Goal: Information Seeking & Learning: Learn about a topic

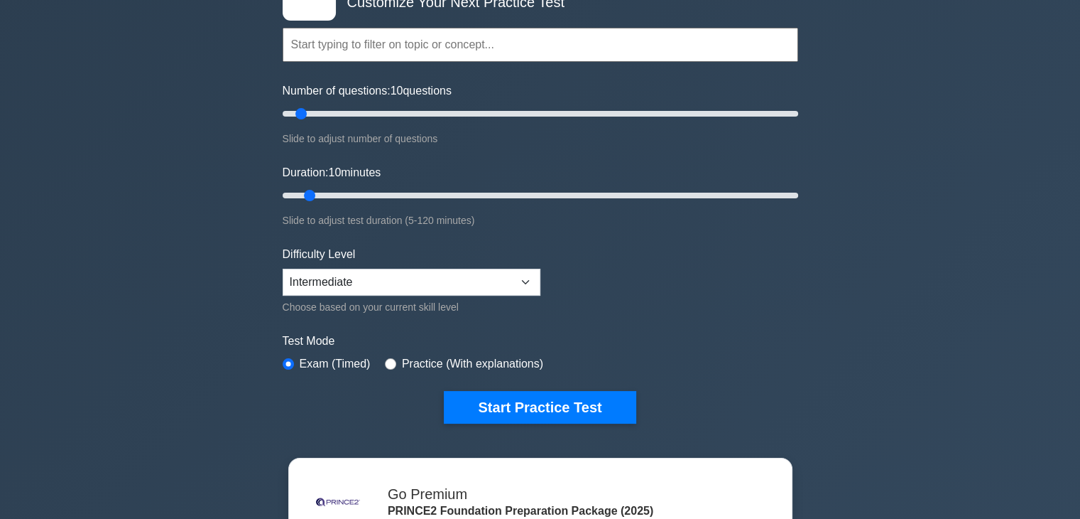
scroll to position [142, 0]
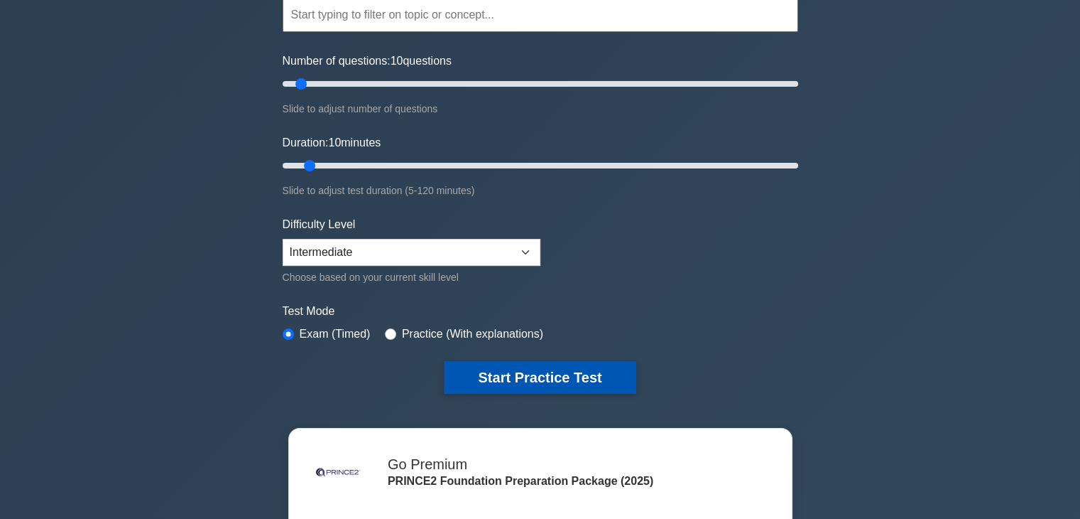
click at [594, 378] on button "Start Practice Test" at bounding box center [540, 377] width 192 height 33
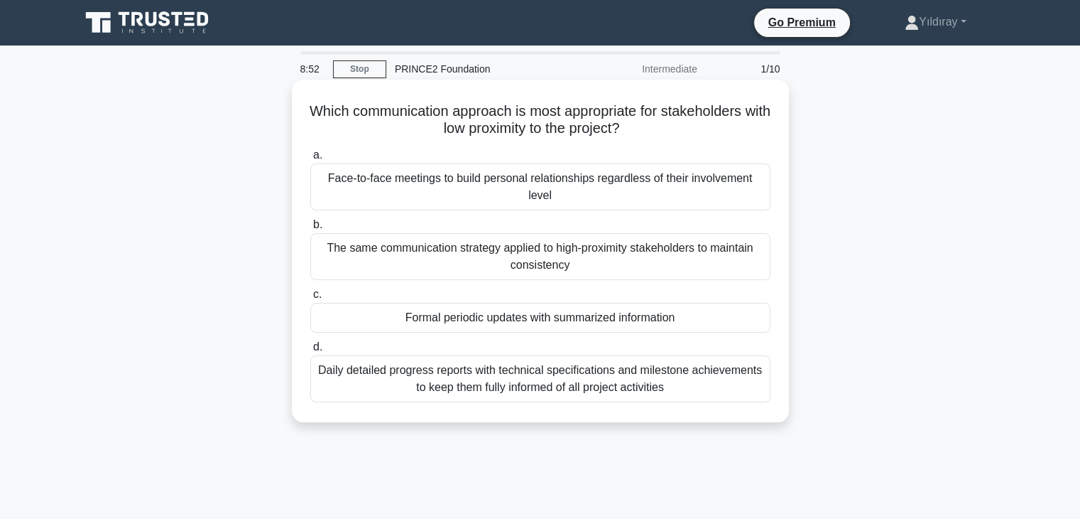
click at [676, 312] on div "Formal periodic updates with summarized information" at bounding box center [540, 318] width 460 height 30
click at [310, 299] on input "c. Formal periodic updates with summarized information" at bounding box center [310, 294] width 0 height 9
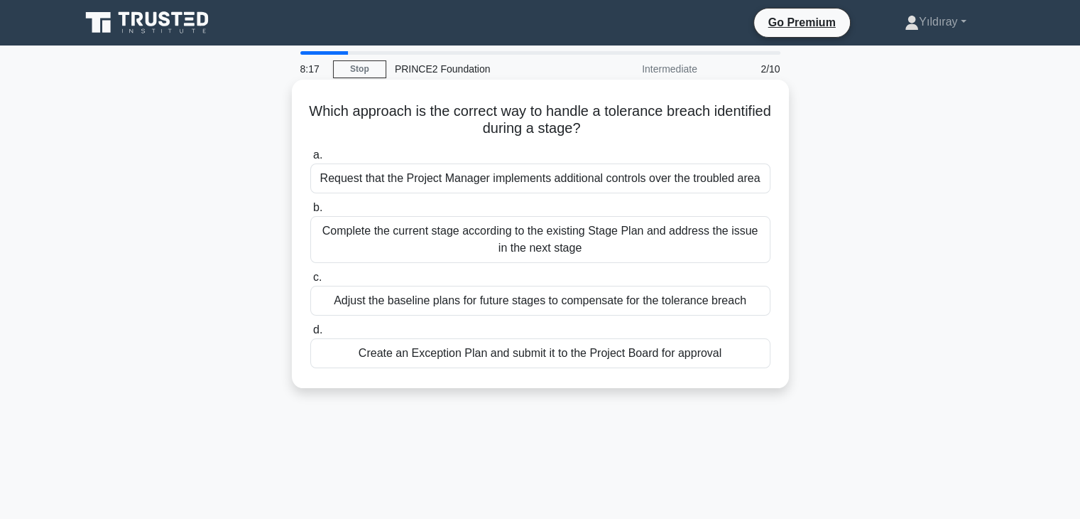
click at [678, 357] on div "Create an Exception Plan and submit it to the Project Board for approval" at bounding box center [540, 353] width 460 height 30
click at [310, 335] on input "d. Create an Exception Plan and submit it to the Project Board for approval" at bounding box center [310, 329] width 0 height 9
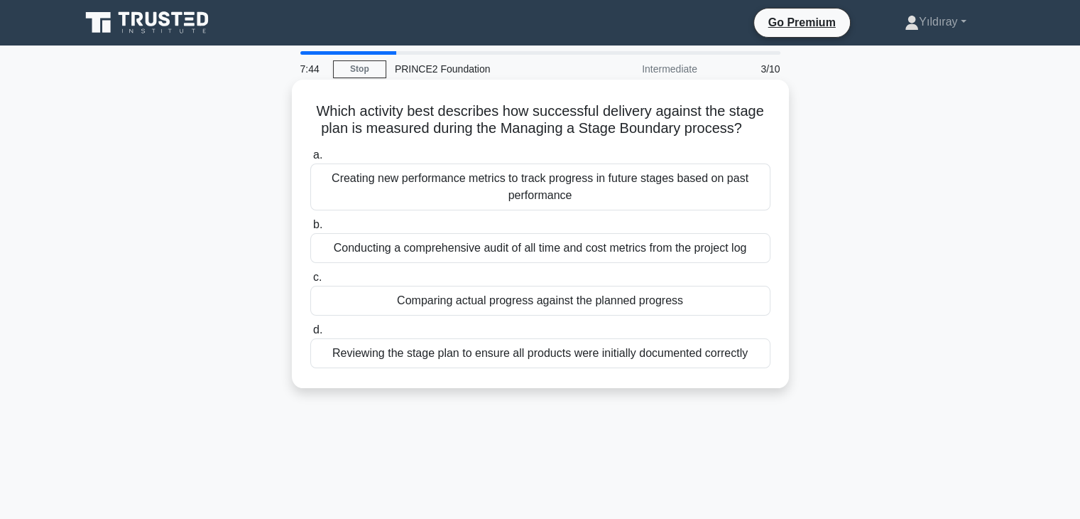
click at [639, 357] on div "Reviewing the stage plan to ensure all products were initially documented corre…" at bounding box center [540, 353] width 460 height 30
click at [310, 335] on input "d. Reviewing the stage plan to ensure all products were initially documented co…" at bounding box center [310, 329] width 0 height 9
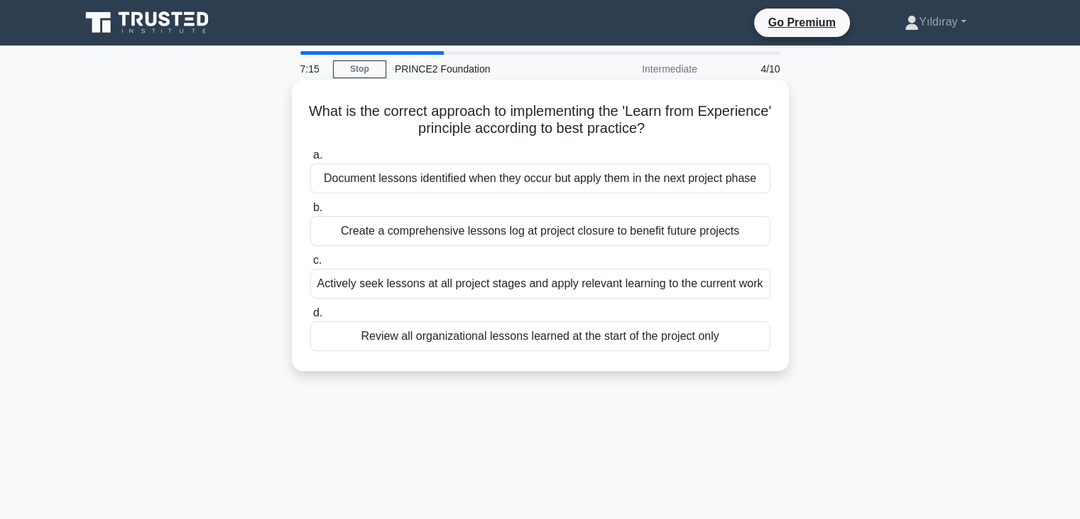
click at [702, 287] on div "Actively seek lessons at all project stages and apply relevant learning to the …" at bounding box center [540, 284] width 460 height 30
click at [310, 265] on input "c. Actively seek lessons at all project stages and apply relevant learning to t…" at bounding box center [310, 260] width 0 height 9
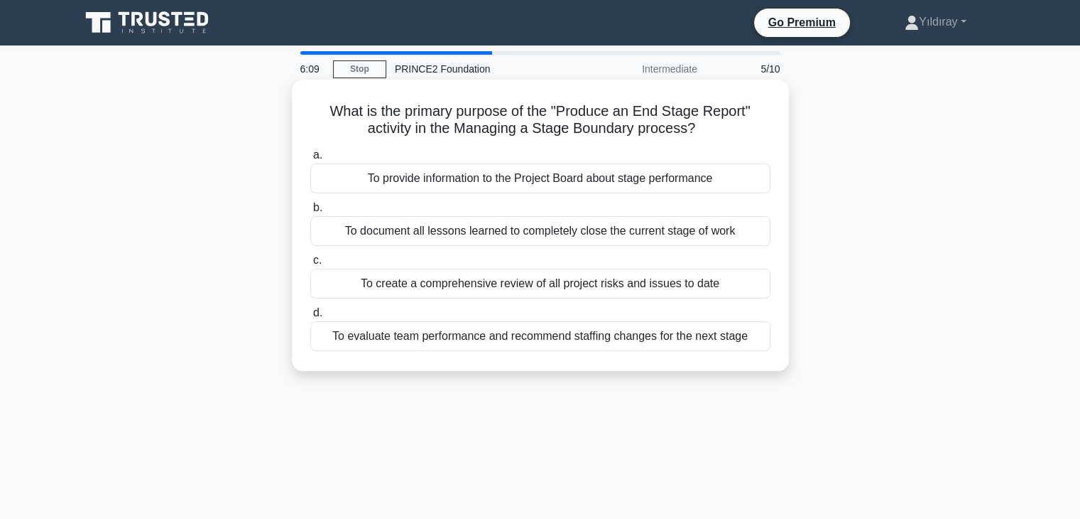
click at [627, 342] on div "To evaluate team performance and recommend staffing changes for the next stage" at bounding box center [540, 336] width 460 height 30
click at [310, 318] on input "d. To evaluate team performance and recommend staffing changes for the next sta…" at bounding box center [310, 312] width 0 height 9
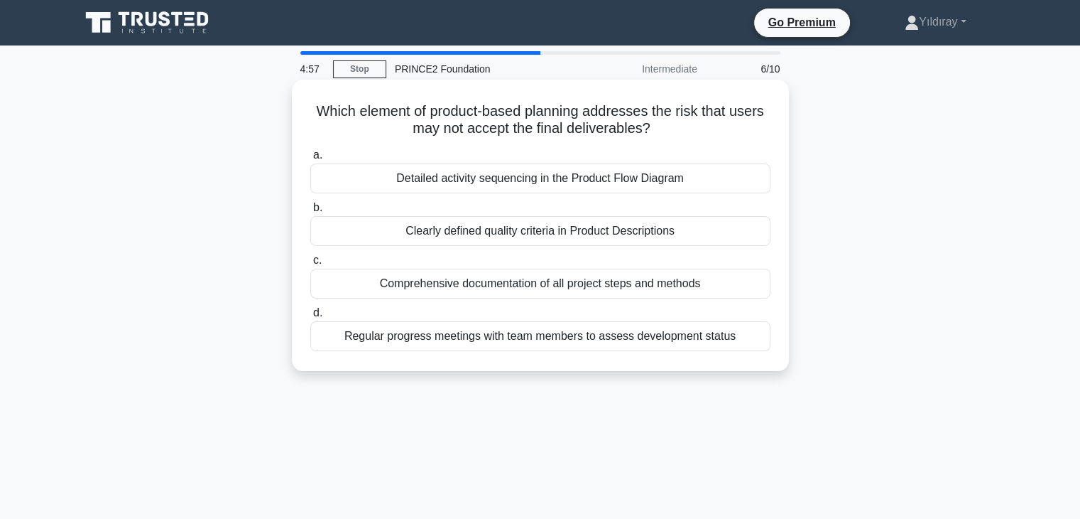
click at [712, 229] on div "Clearly defined quality criteria in Product Descriptions" at bounding box center [540, 231] width 460 height 30
click at [310, 212] on input "b. Clearly defined quality criteria in Product Descriptions" at bounding box center [310, 207] width 0 height 9
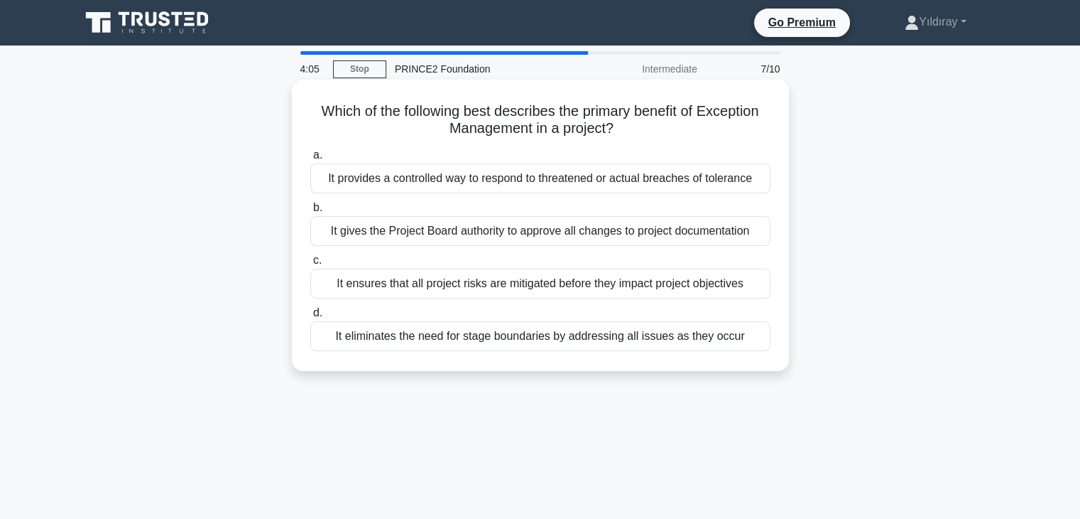
click at [716, 285] on div "It ensures that all project risks are mitigated before they impact project obje…" at bounding box center [540, 284] width 460 height 30
click at [310, 265] on input "c. It ensures that all project risks are mitigated before they impact project o…" at bounding box center [310, 260] width 0 height 9
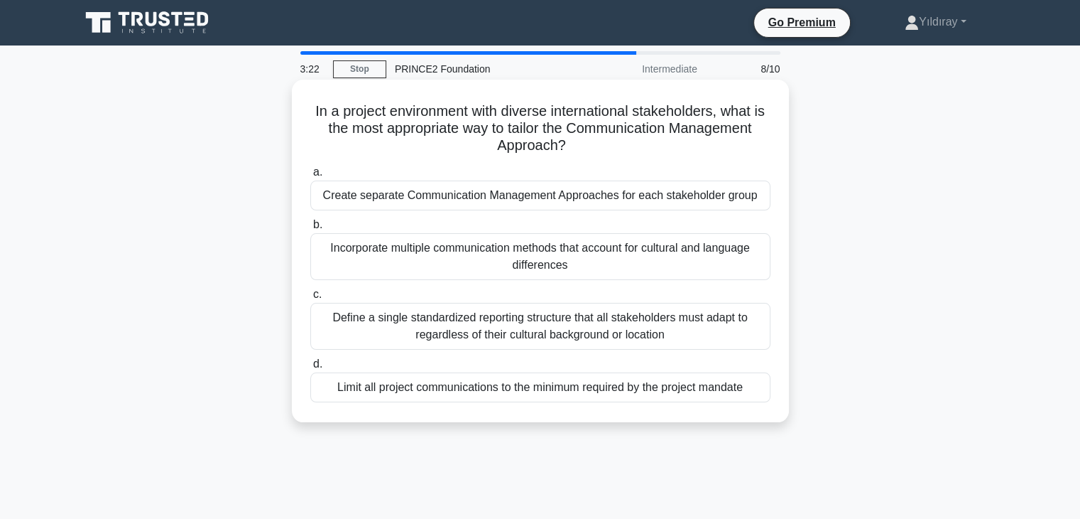
click at [702, 318] on div "Define a single standardized reporting structure that all stakeholders must ada…" at bounding box center [540, 326] width 460 height 47
click at [310, 299] on input "c. Define a single standardized reporting structure that all stakeholders must …" at bounding box center [310, 294] width 0 height 9
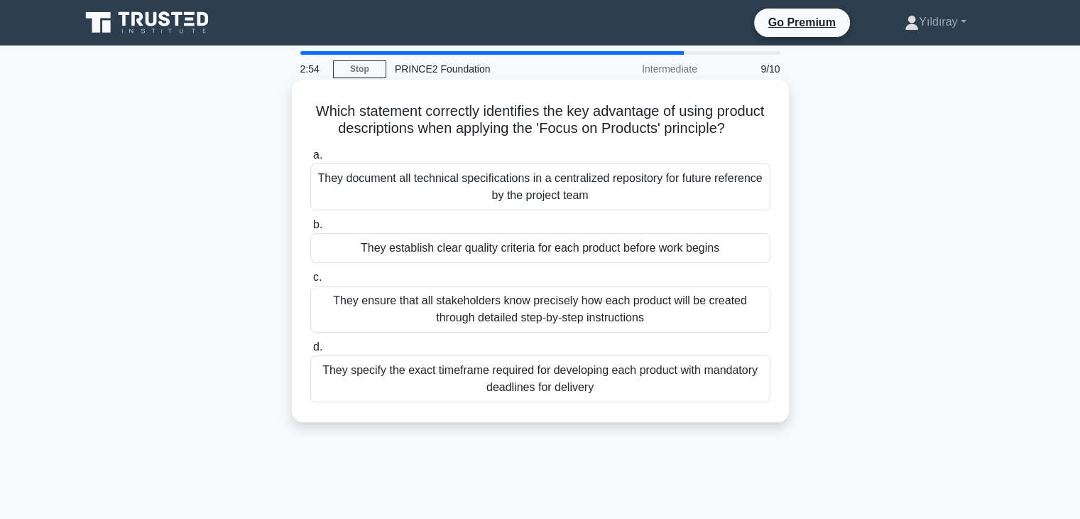
click at [705, 263] on div "They establish clear quality criteria for each product before work begins" at bounding box center [540, 248] width 460 height 30
click at [310, 229] on input "b. They establish clear quality criteria for each product before work begins" at bounding box center [310, 224] width 0 height 9
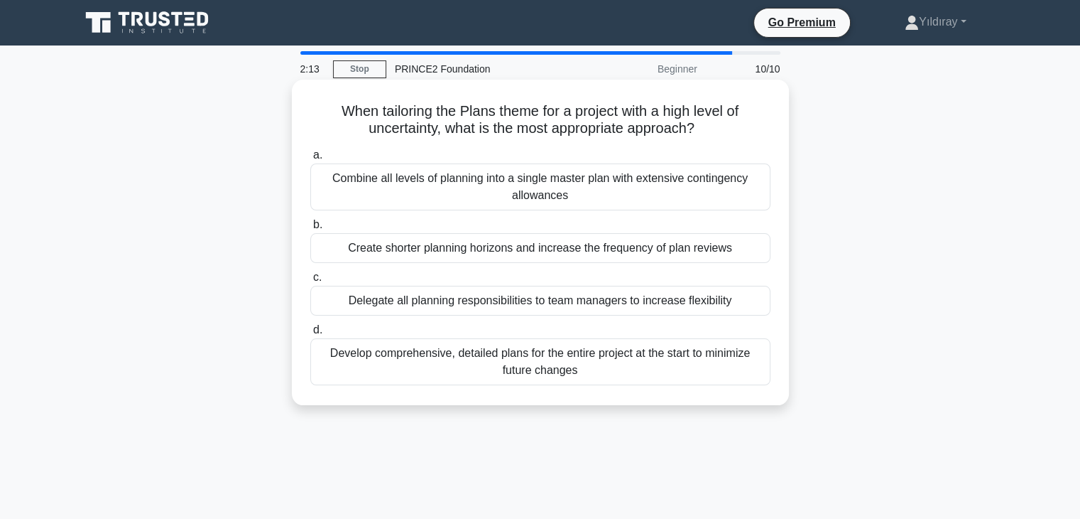
click at [645, 368] on div "Develop comprehensive, detailed plans for the entire project at the start to mi…" at bounding box center [540, 361] width 460 height 47
click at [310, 335] on input "d. Develop comprehensive, detailed plans for the entire project at the start to…" at bounding box center [310, 329] width 0 height 9
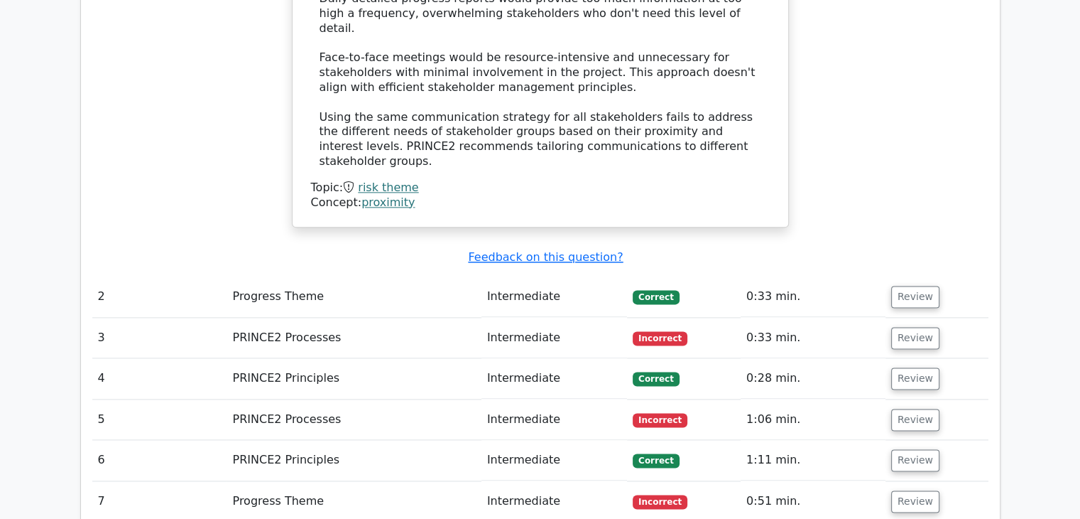
scroll to position [1790, 0]
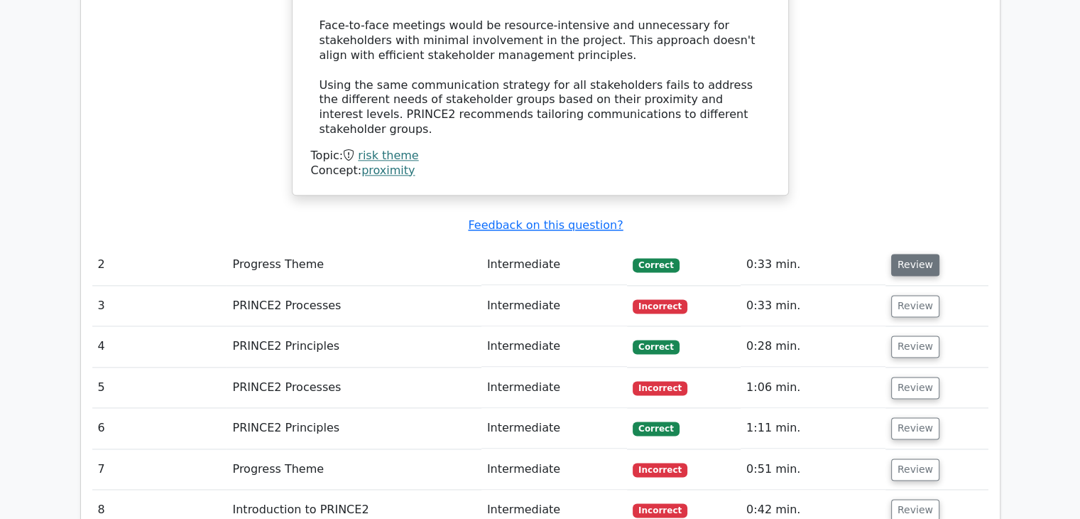
click at [912, 254] on button "Review" at bounding box center [916, 265] width 48 height 22
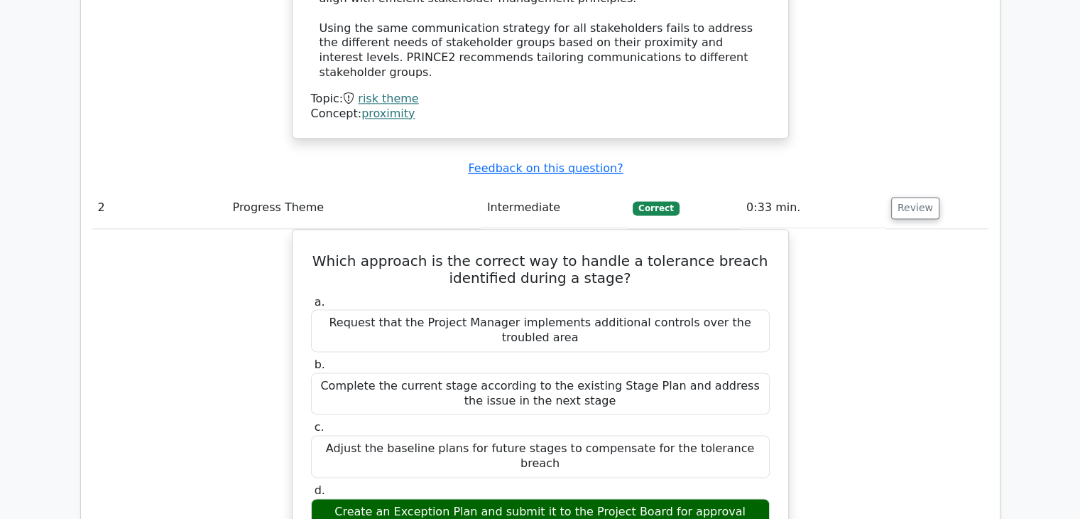
scroll to position [1875, 0]
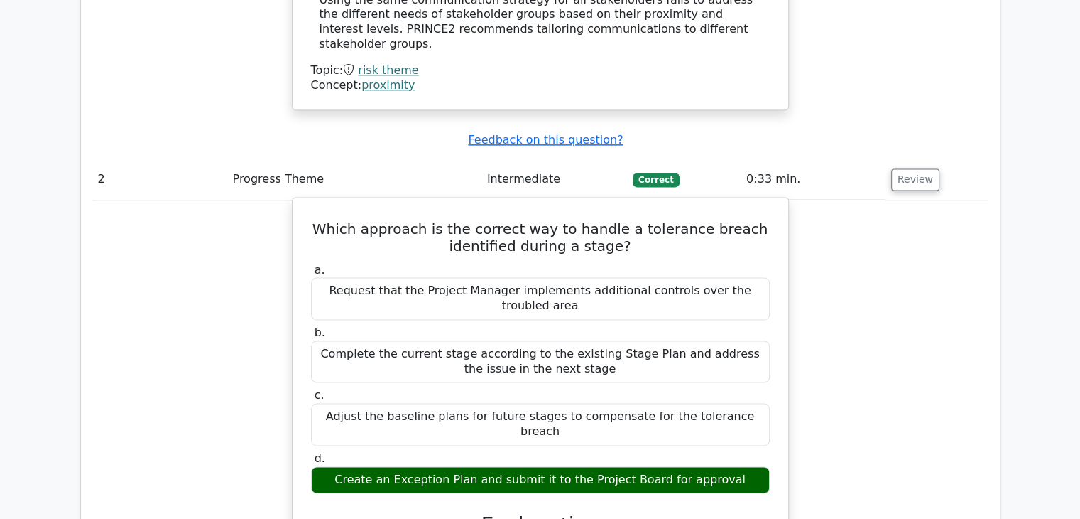
click at [376, 220] on h5 "Which approach is the correct way to handle a tolerance breach identified durin…" at bounding box center [541, 237] width 462 height 34
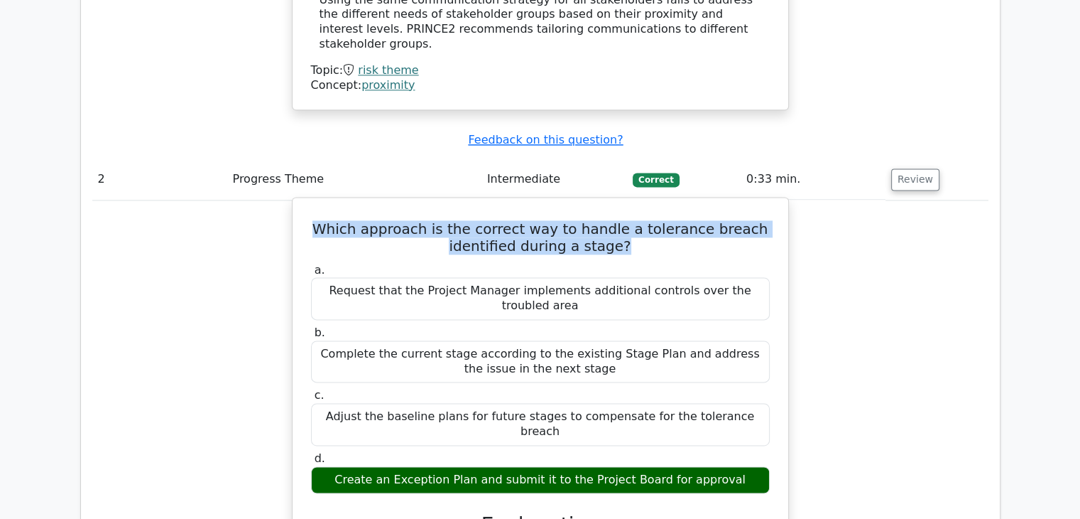
drag, startPoint x: 338, startPoint y: 129, endPoint x: 627, endPoint y: 151, distance: 290.0
click at [633, 220] on h5 "Which approach is the correct way to handle a tolerance breach identified durin…" at bounding box center [541, 237] width 462 height 34
copy h5 "Which approach is the correct way to handle a tolerance breach identified durin…"
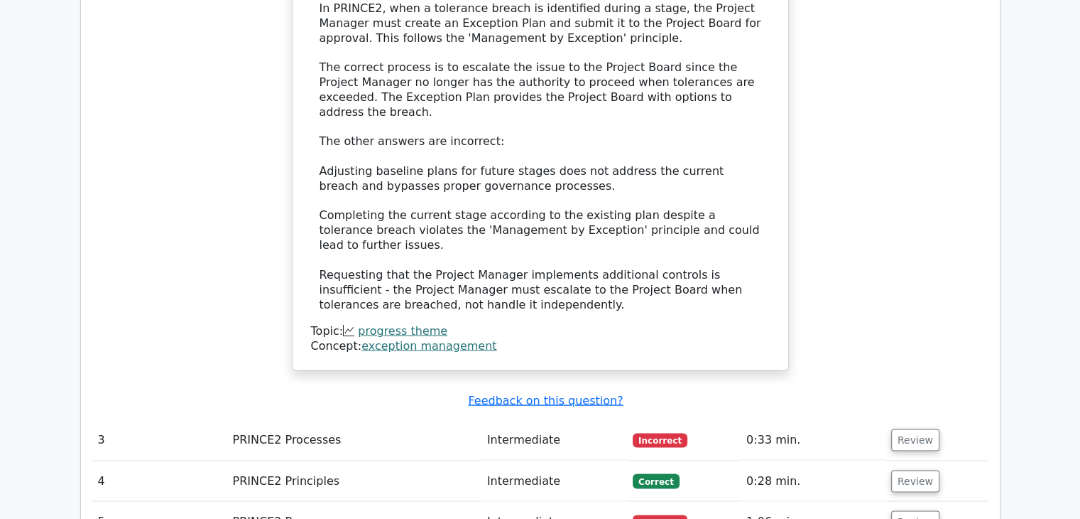
scroll to position [2444, 0]
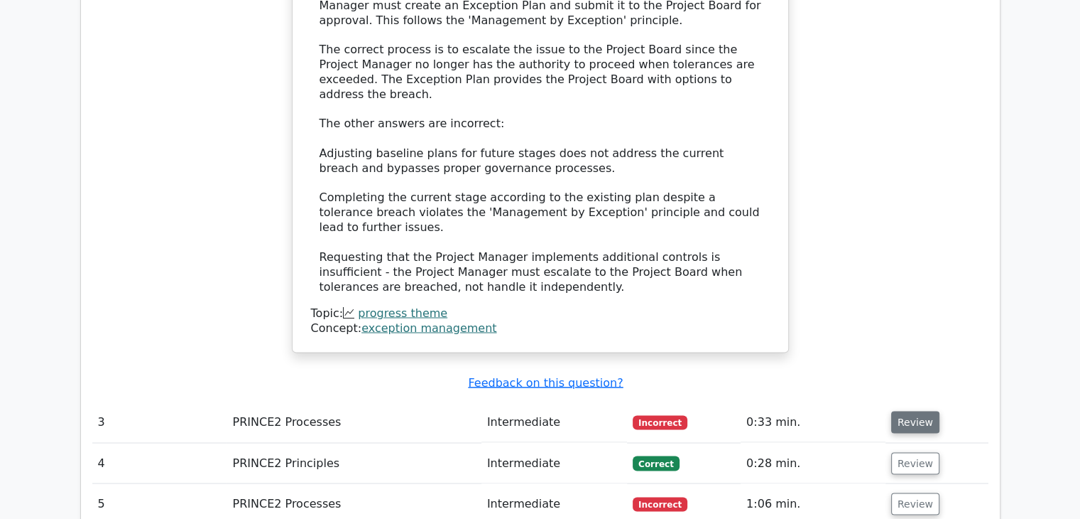
click at [895, 411] on button "Review" at bounding box center [916, 422] width 48 height 22
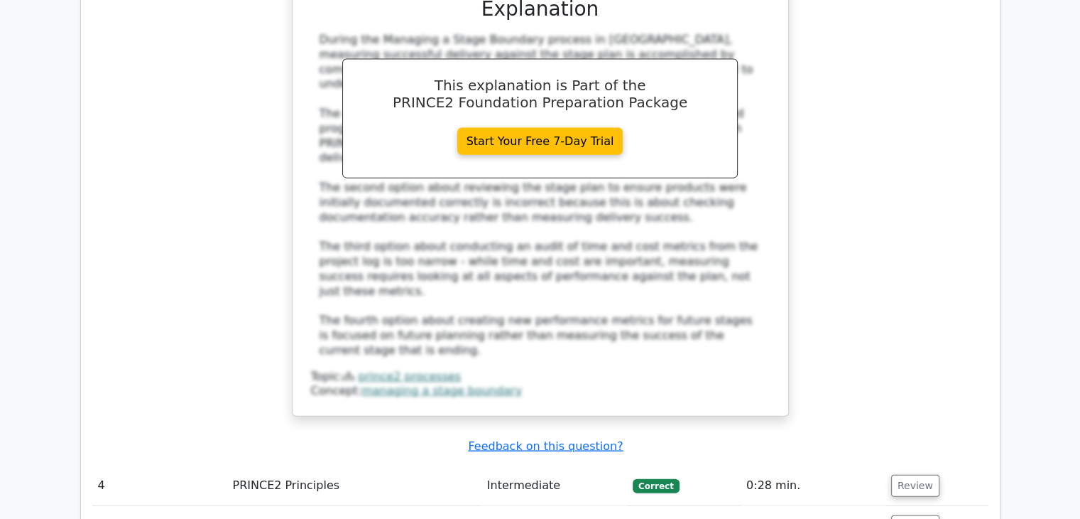
scroll to position [3225, 0]
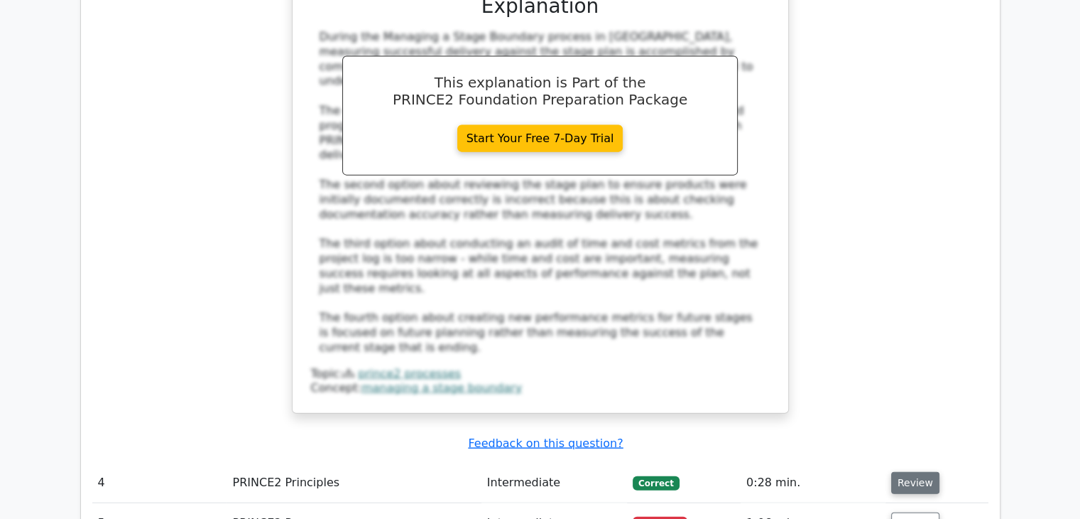
click at [918, 472] on button "Review" at bounding box center [916, 483] width 48 height 22
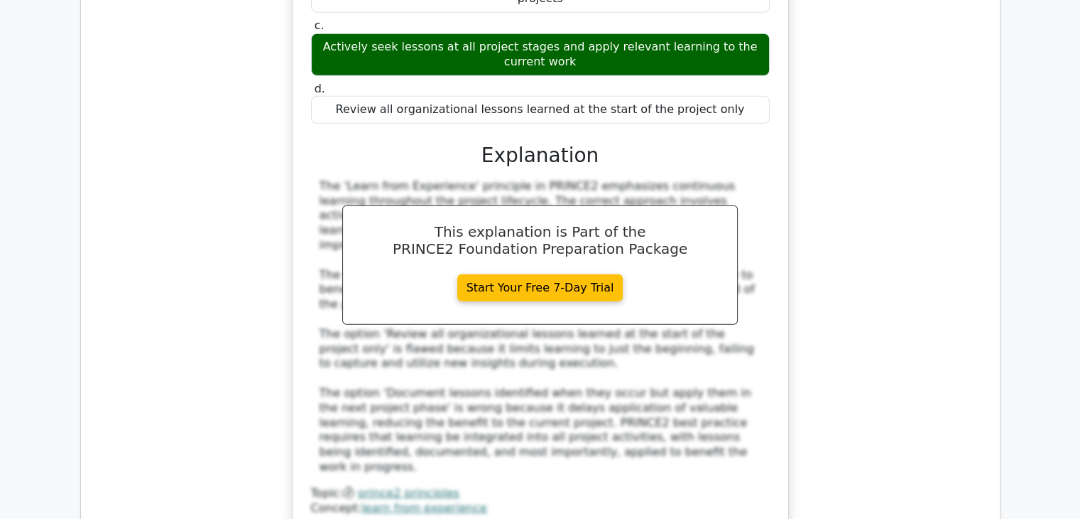
scroll to position [3936, 0]
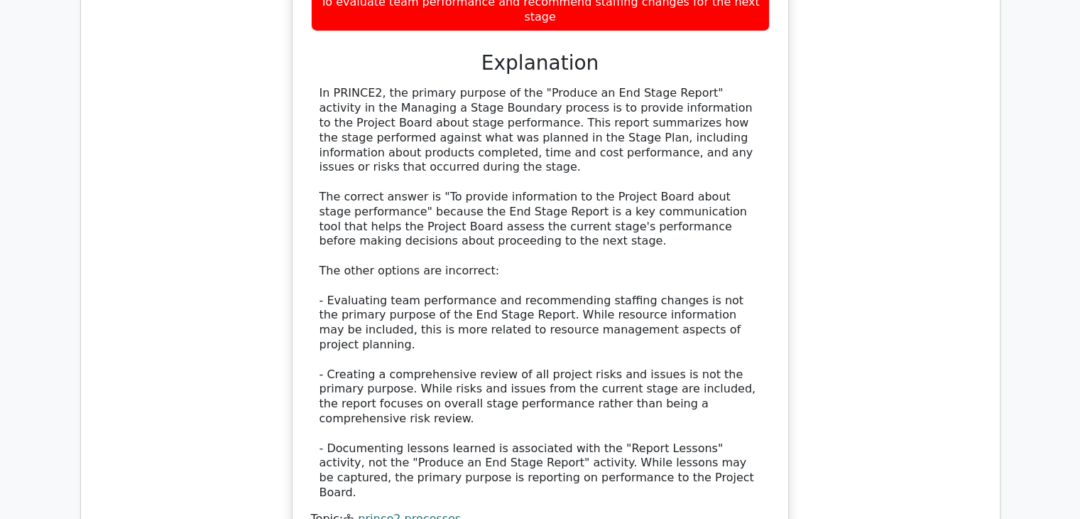
scroll to position [4788, 0]
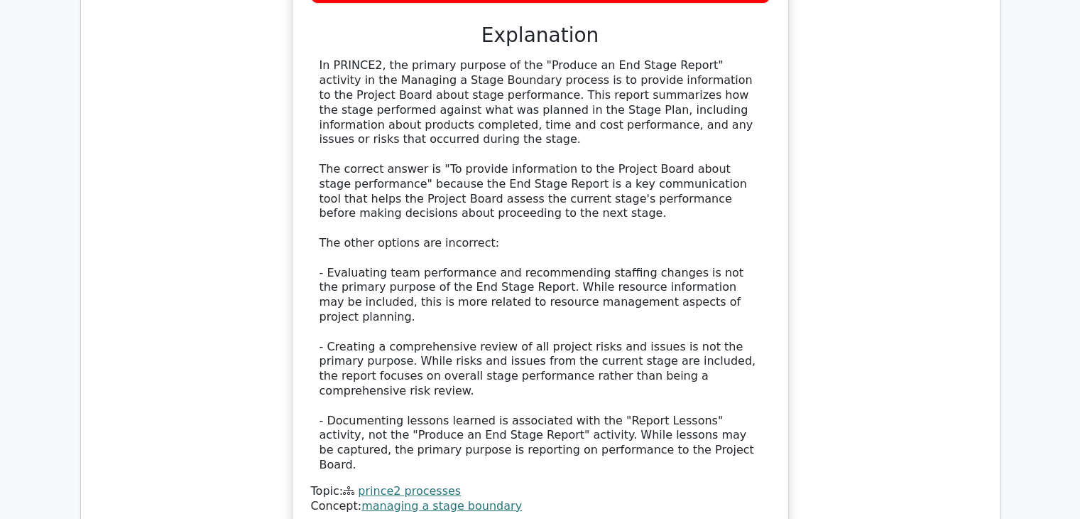
drag, startPoint x: 901, startPoint y: 229, endPoint x: 932, endPoint y: 256, distance: 41.8
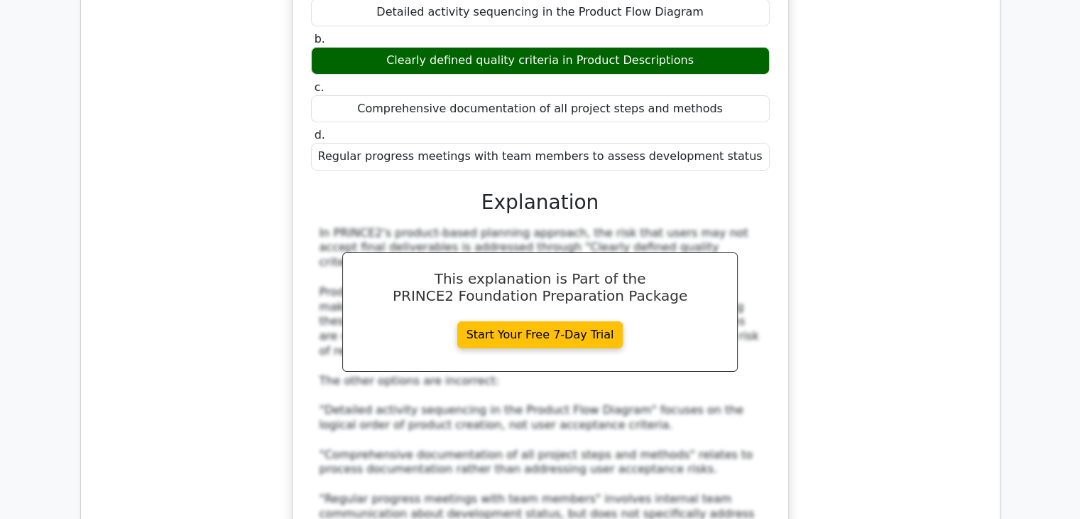
scroll to position [5498, 0]
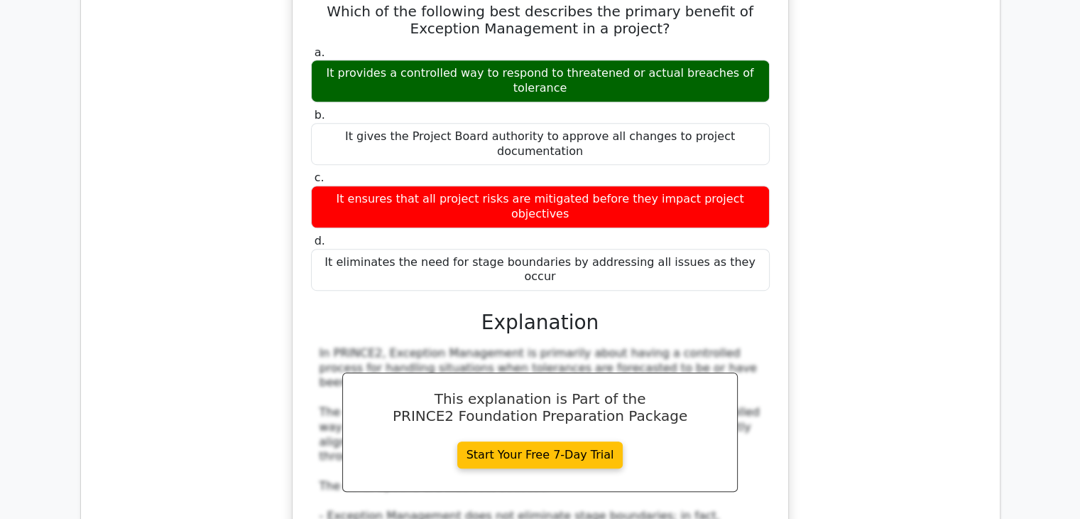
scroll to position [6280, 0]
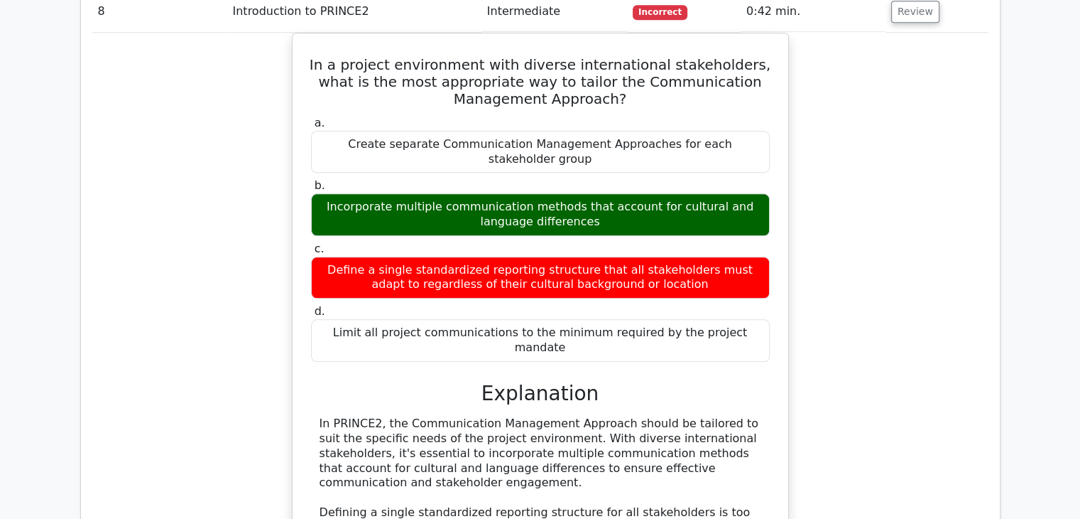
scroll to position [7061, 0]
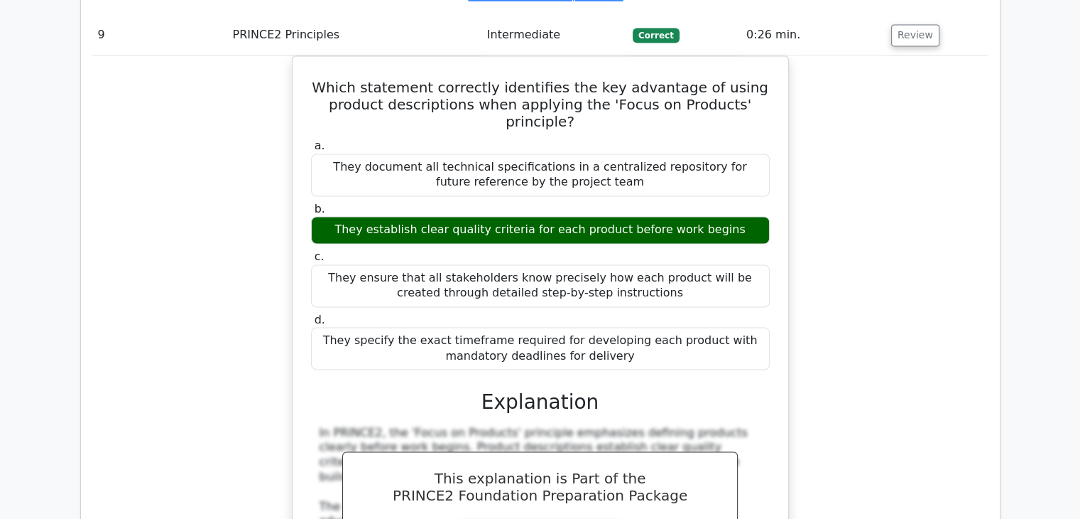
scroll to position [7772, 0]
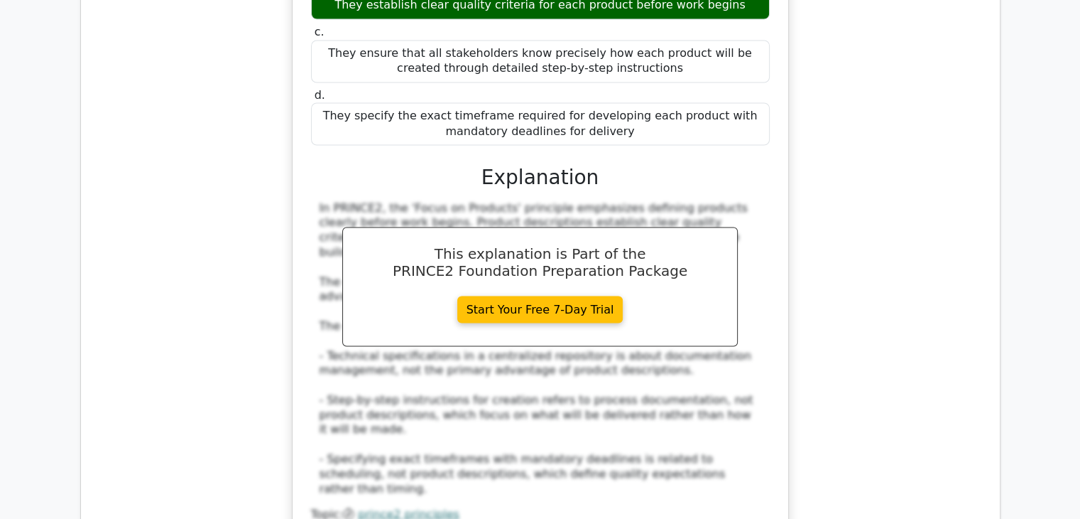
scroll to position [7985, 0]
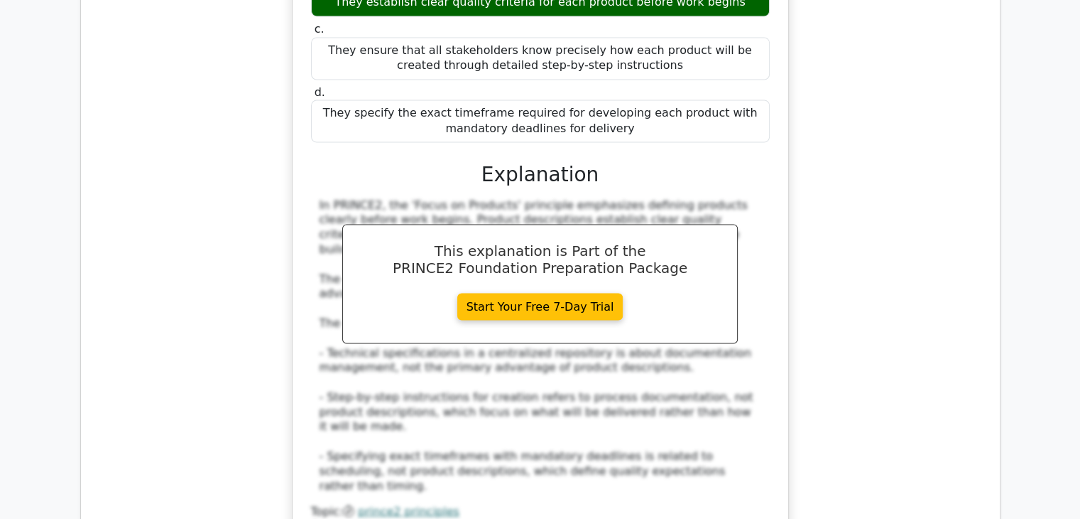
drag, startPoint x: 345, startPoint y: 192, endPoint x: 742, endPoint y: 190, distance: 396.4
copy div "Create shorter planning horizons and increase the frequency of plan reviews"
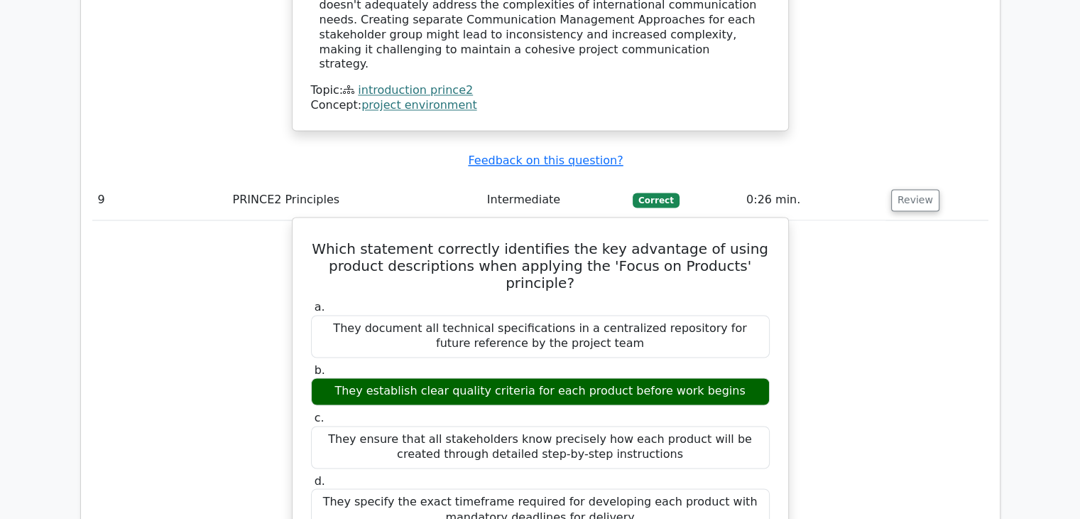
scroll to position [7584, 0]
